Goal: Task Accomplishment & Management: Manage account settings

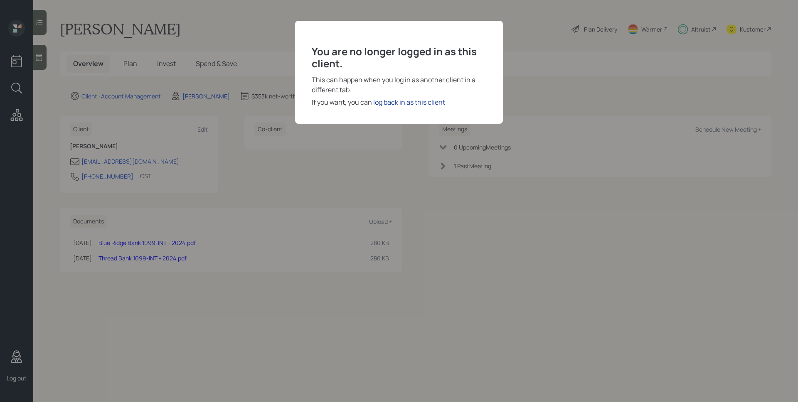
click at [427, 105] on div "log back in as this client" at bounding box center [409, 102] width 72 height 10
